Goal: Entertainment & Leisure: Browse casually

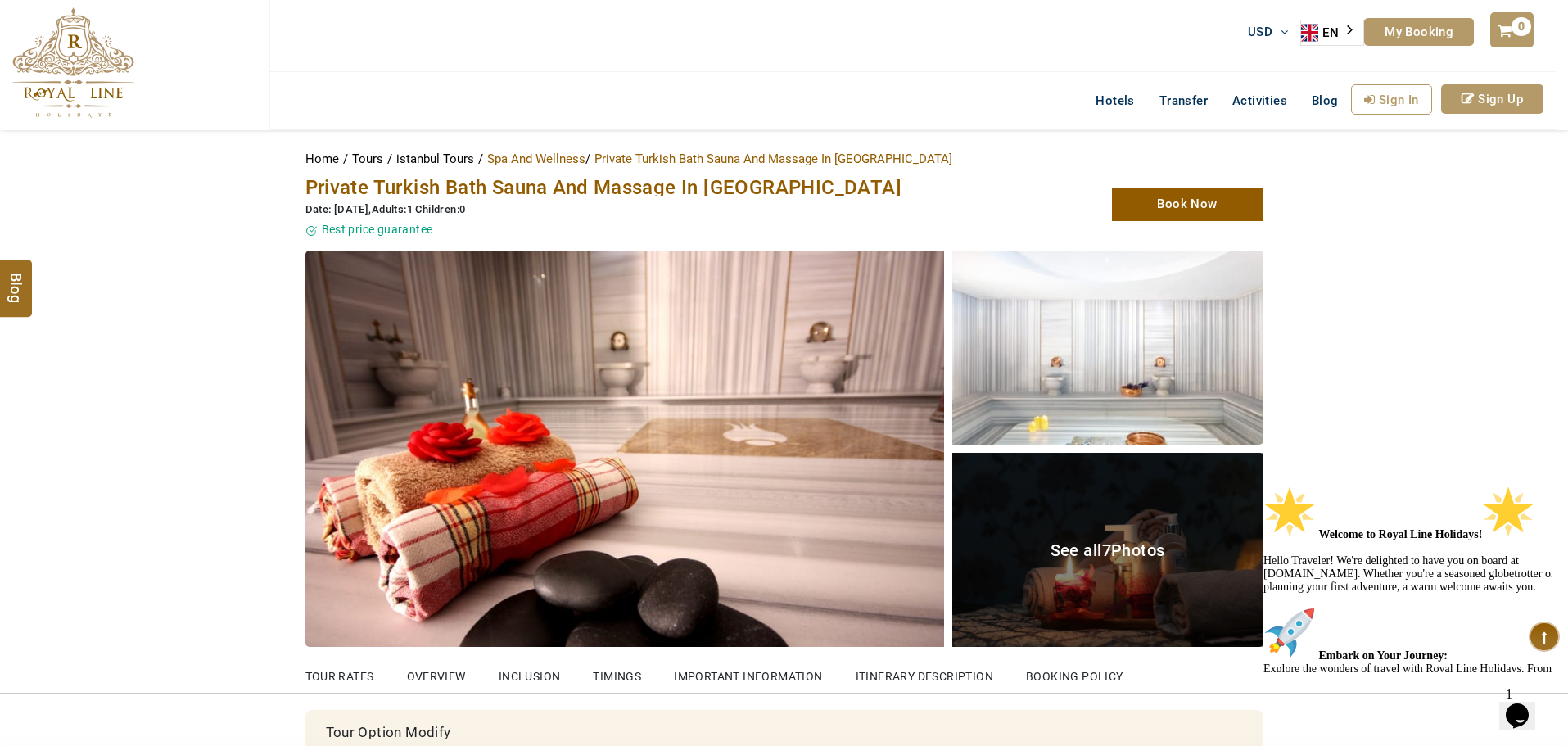
click at [1114, 536] on div "See all 7 Photos" at bounding box center [1108, 549] width 311 height 194
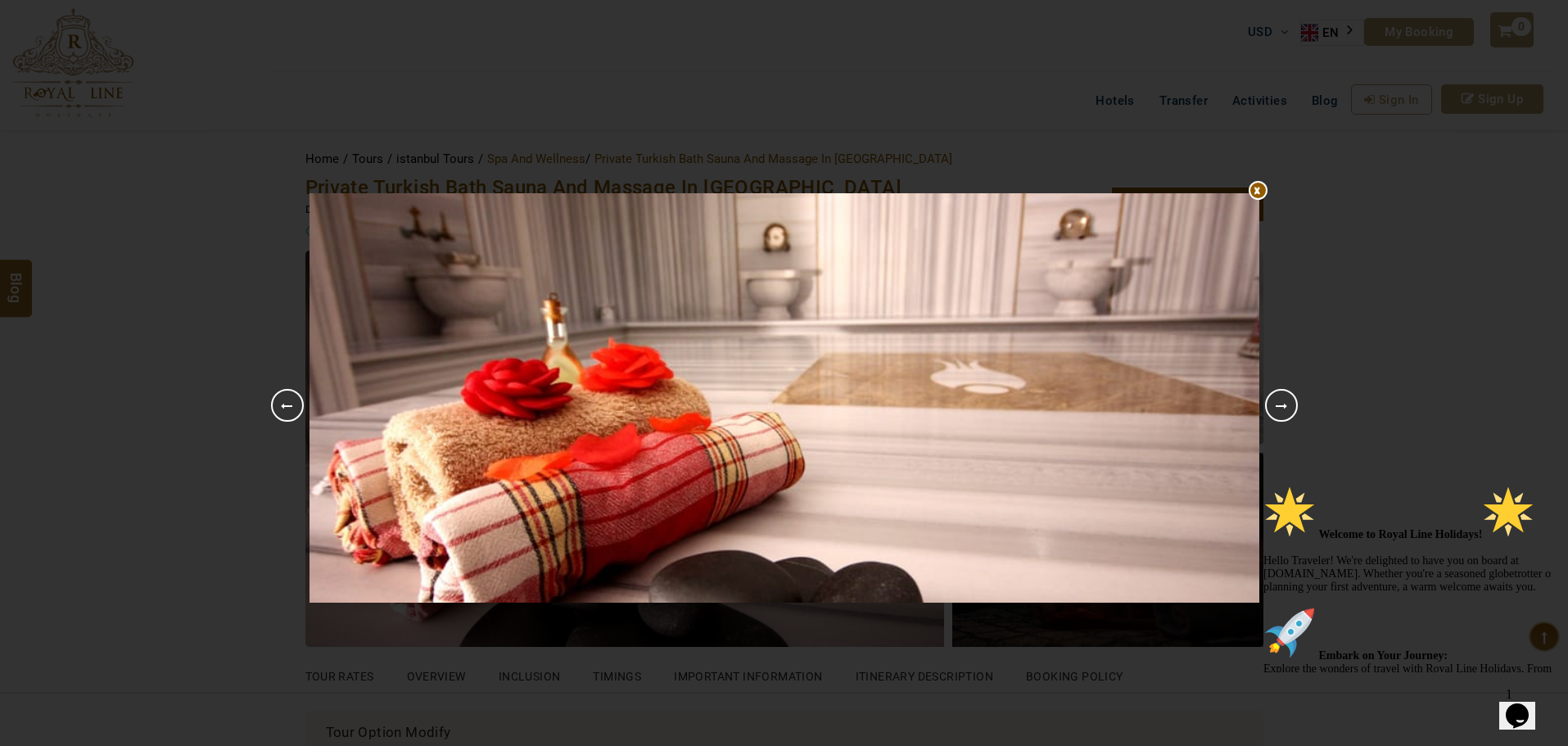
click at [1270, 407] on link "Next" at bounding box center [1280, 405] width 33 height 33
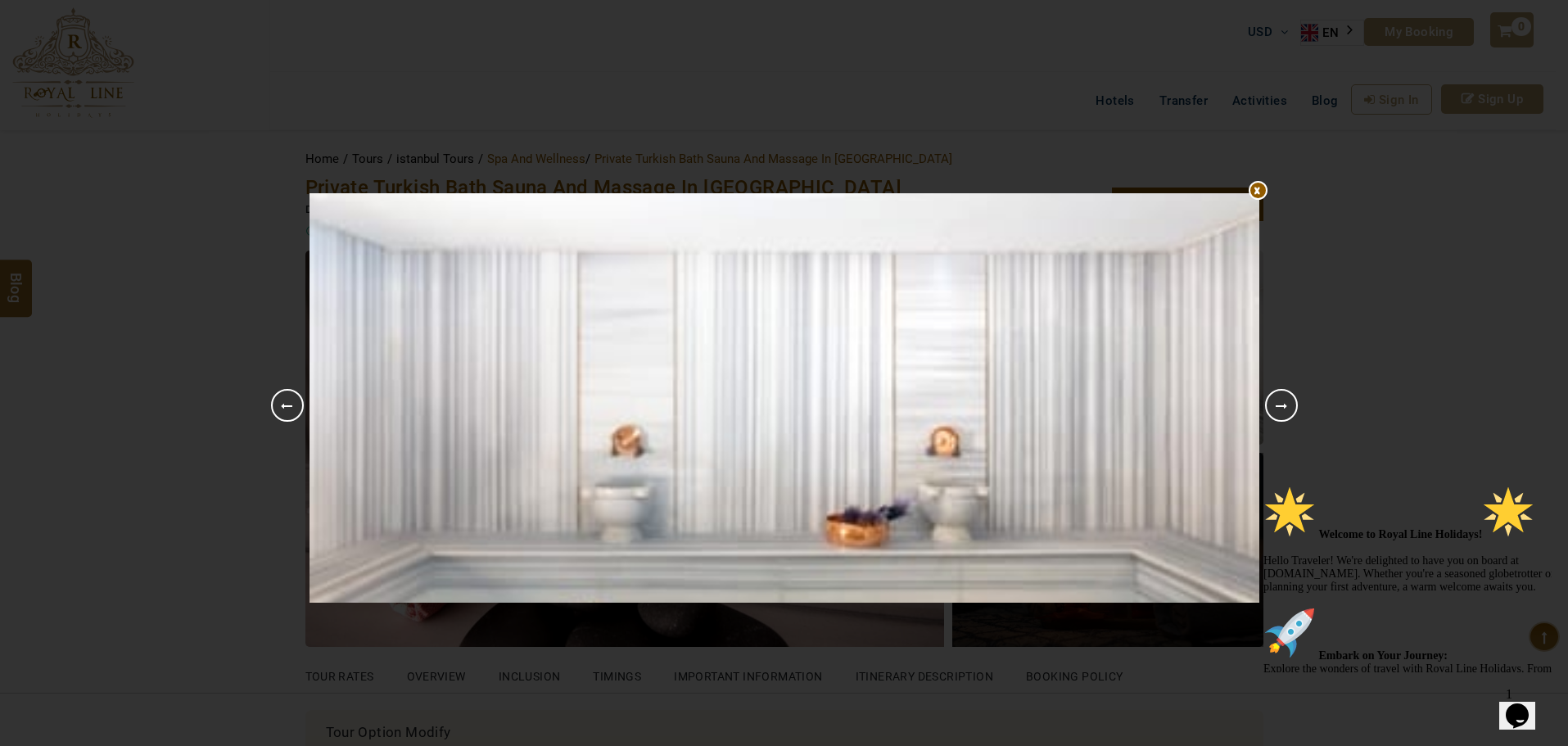
click at [1270, 407] on link "Next" at bounding box center [1280, 405] width 33 height 33
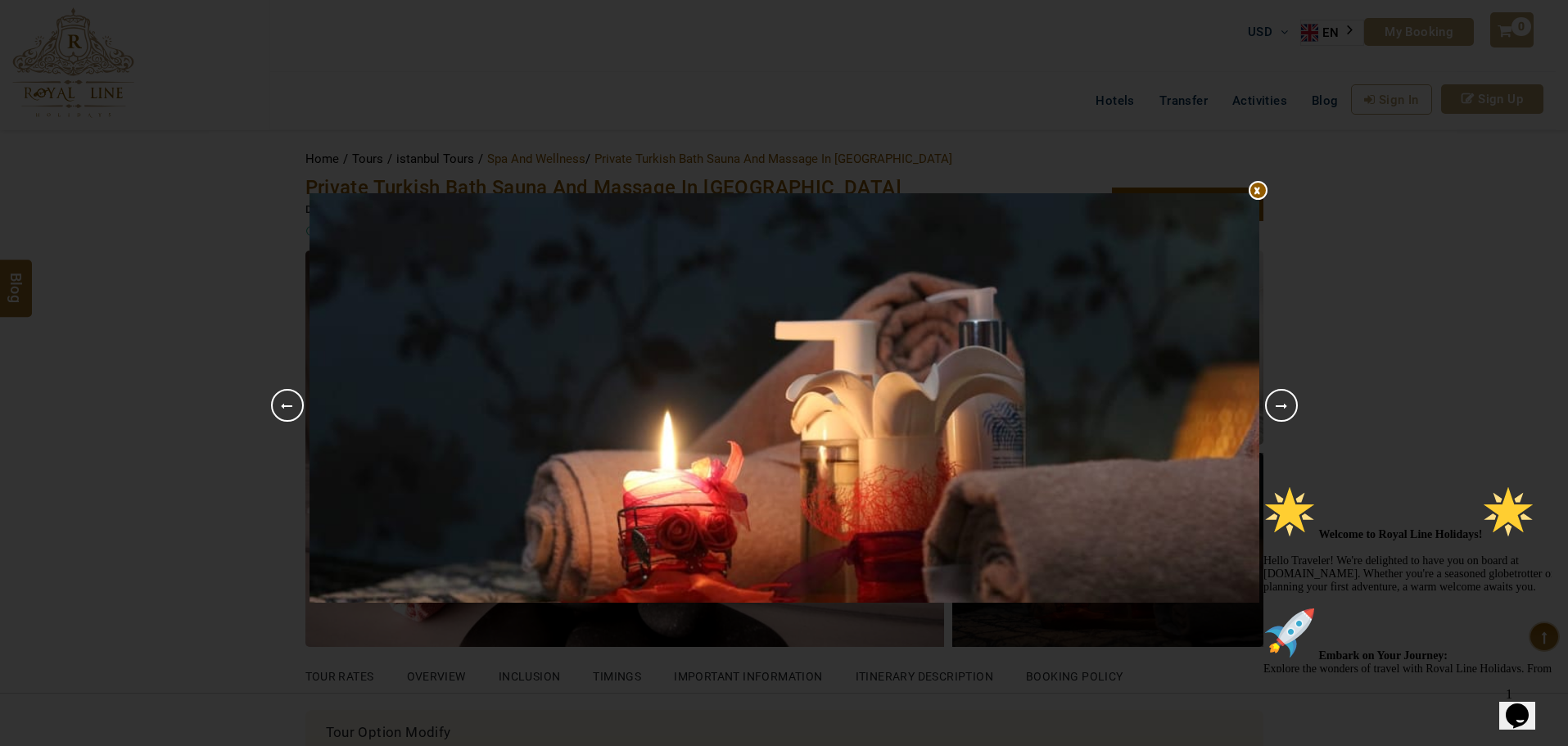
click at [1270, 407] on link "Next" at bounding box center [1280, 405] width 33 height 33
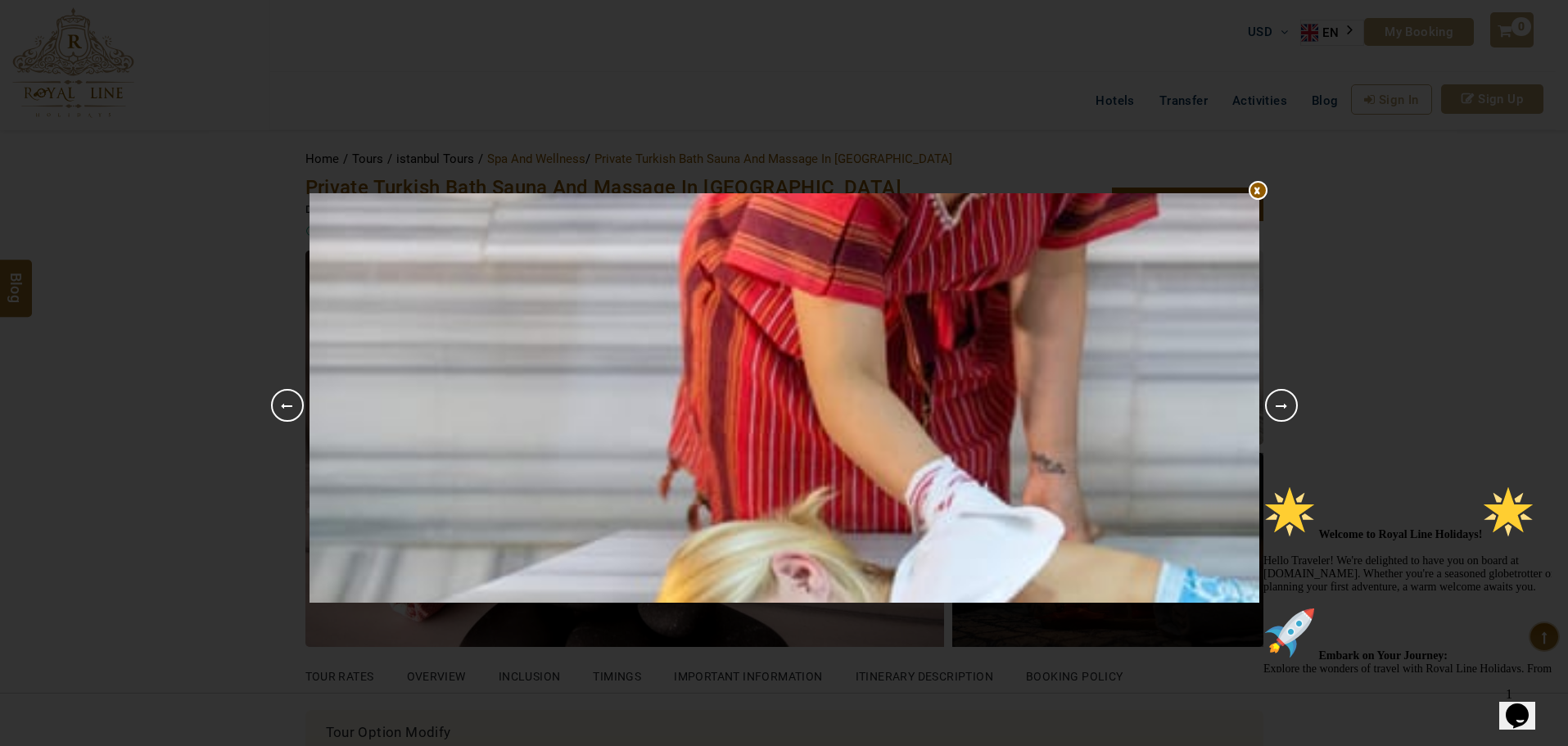
click at [1270, 407] on link "Next" at bounding box center [1280, 405] width 33 height 33
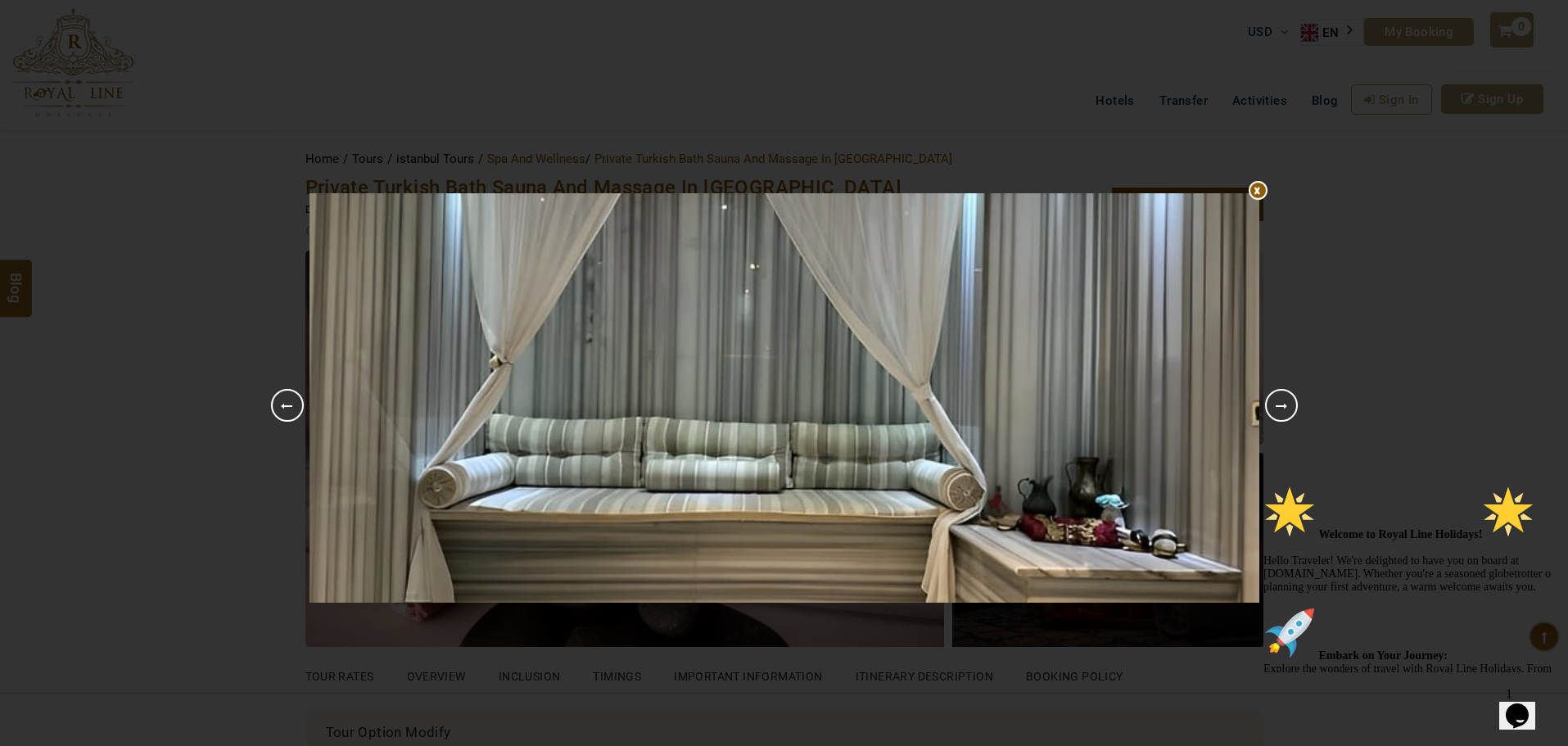
click at [1280, 407] on link "Next" at bounding box center [1280, 405] width 33 height 33
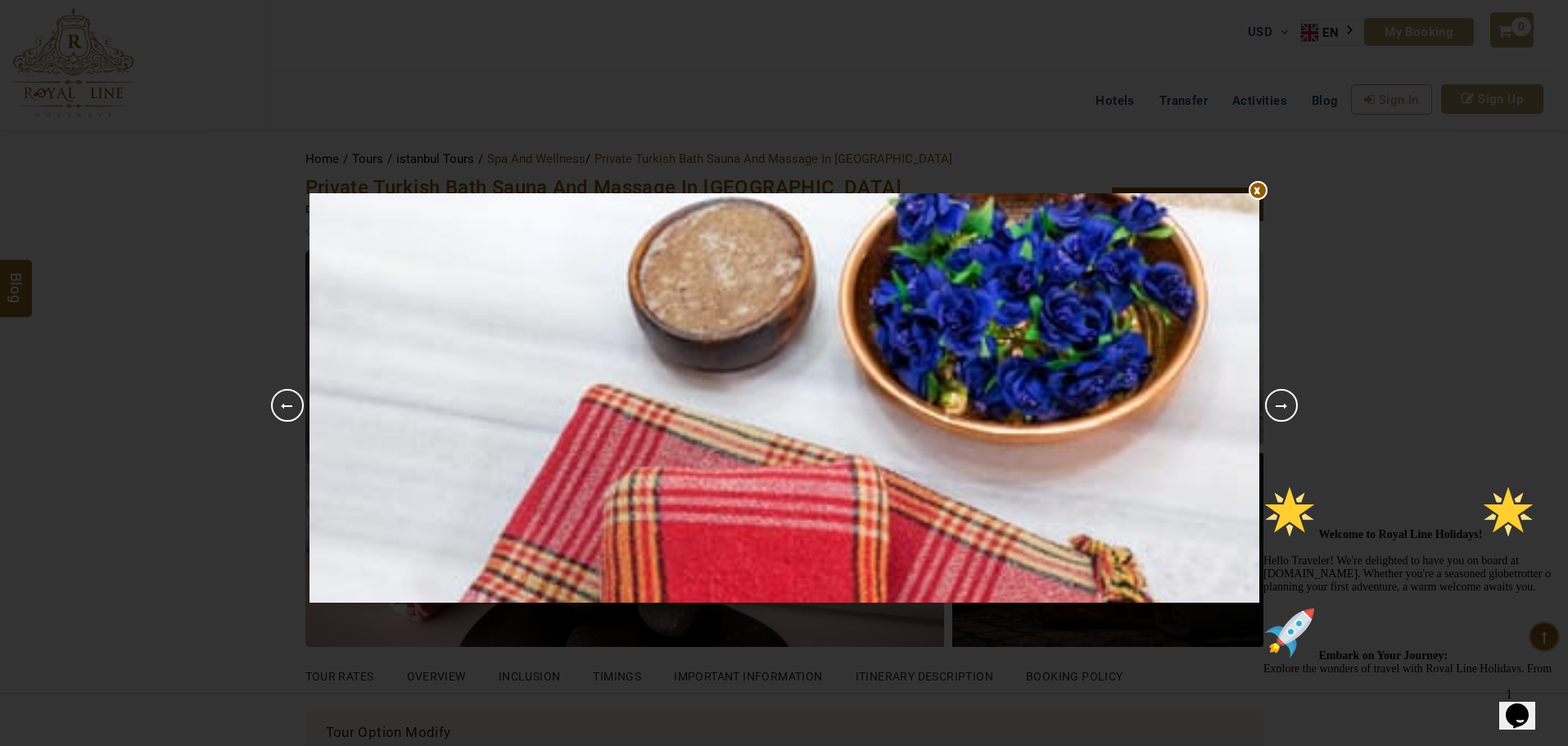
click at [1280, 407] on link "Next" at bounding box center [1280, 405] width 33 height 33
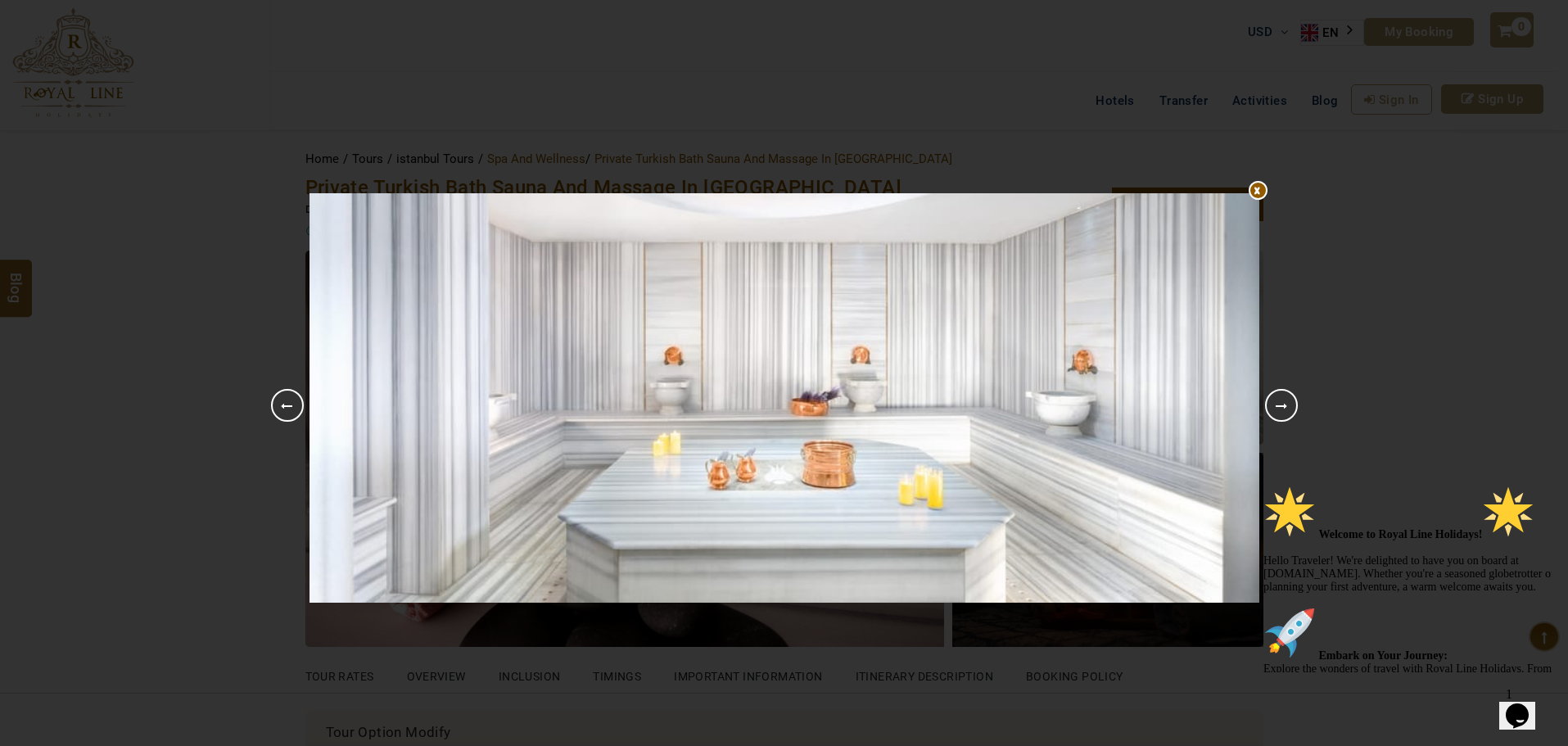
click at [1376, 312] on div "1 2 3 4 5 6 7 8 Previous Next" at bounding box center [784, 373] width 1568 height 746
